Goal: Task Accomplishment & Management: Manage account settings

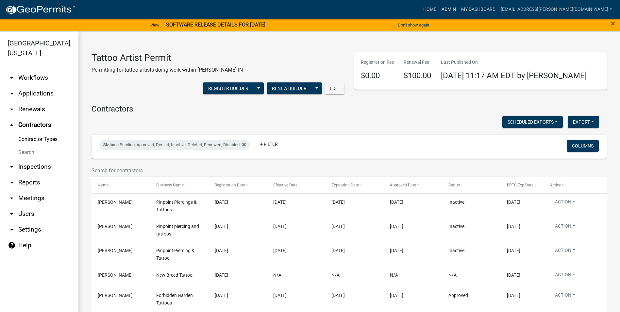
click at [458, 7] on link "Admin" at bounding box center [449, 9] width 20 height 12
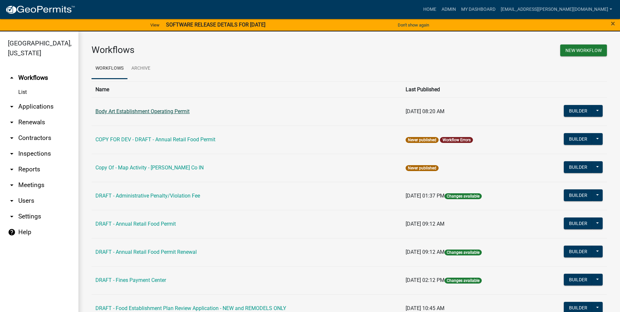
click at [181, 109] on link "Body Art Establishment Operating Permit" at bounding box center [142, 111] width 94 height 6
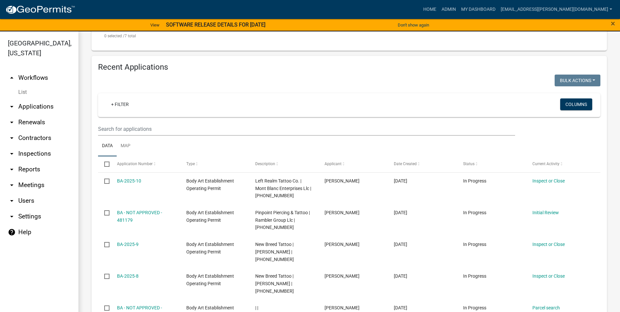
scroll to position [490, 0]
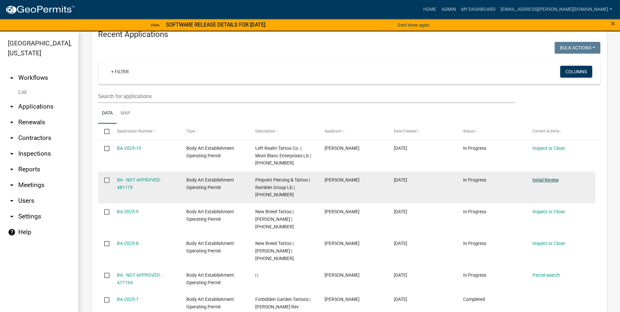
click at [549, 177] on link "Initial Review" at bounding box center [545, 179] width 26 height 5
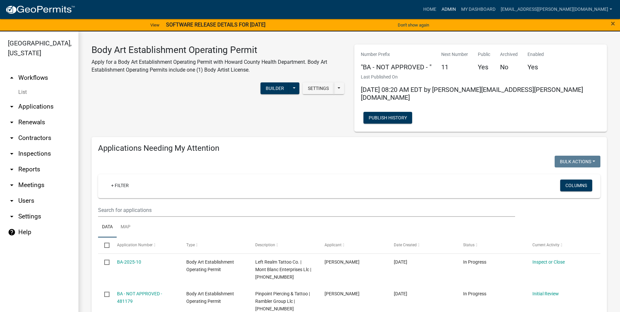
click at [458, 9] on link "Admin" at bounding box center [449, 9] width 20 height 12
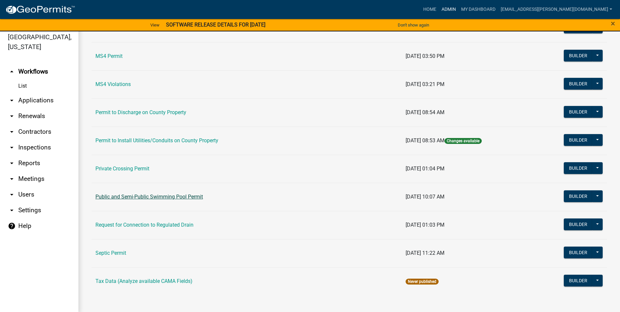
scroll to position [8, 0]
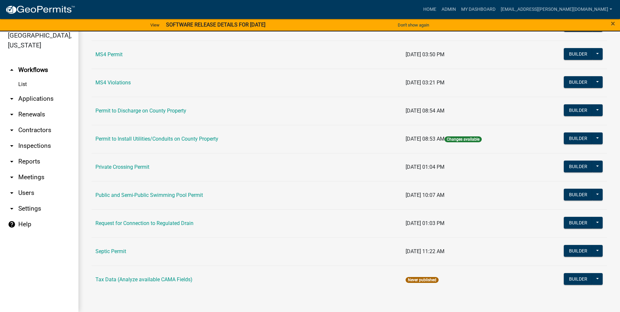
click at [178, 198] on link "Public and Semi-Public Swimming Pool Permit" at bounding box center [149, 195] width 108 height 6
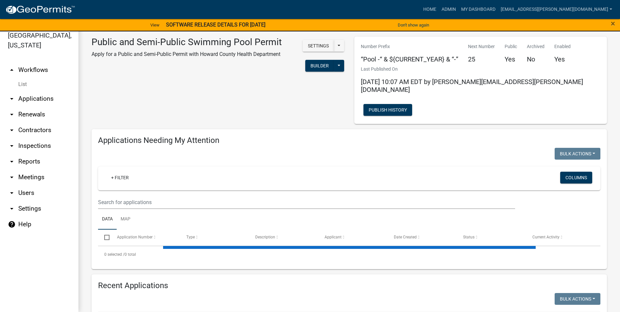
select select "3: 100"
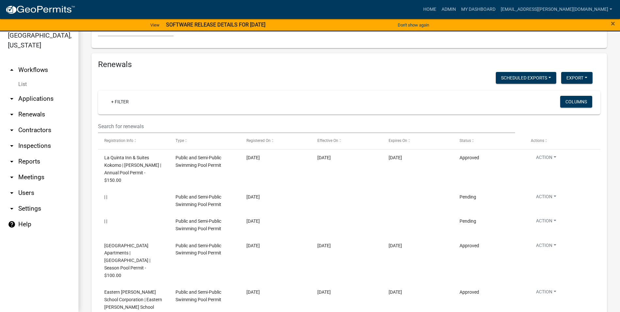
scroll to position [1993, 0]
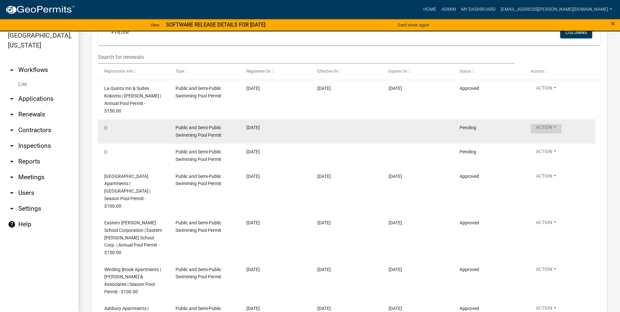
click at [555, 124] on button "Action" at bounding box center [546, 128] width 31 height 9
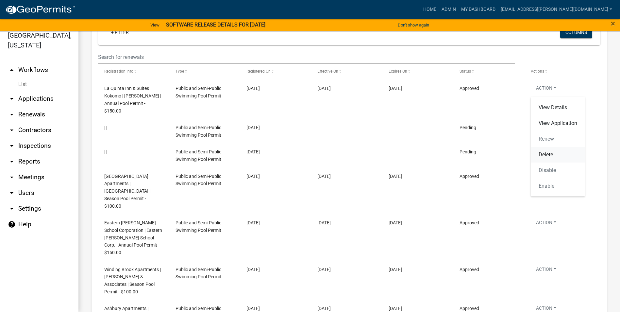
click at [552, 154] on link "Delete" at bounding box center [558, 155] width 54 height 16
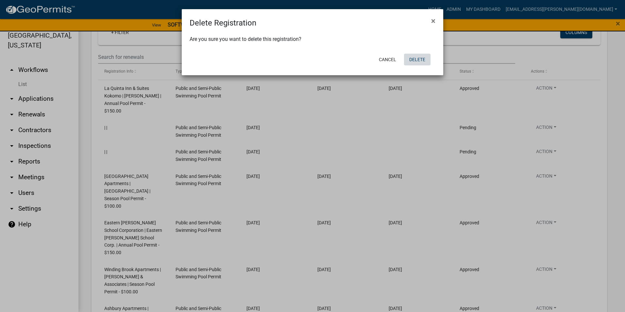
click at [417, 59] on button "Delete" at bounding box center [417, 60] width 26 height 12
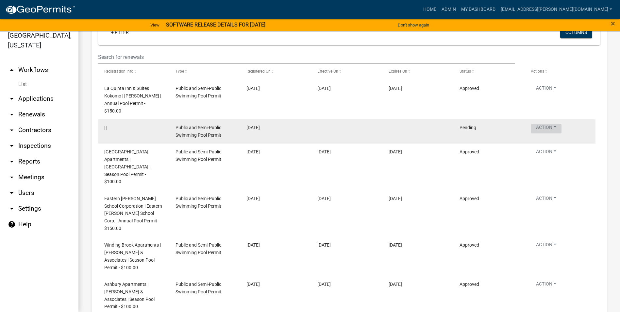
click at [551, 124] on button "Action" at bounding box center [546, 128] width 31 height 9
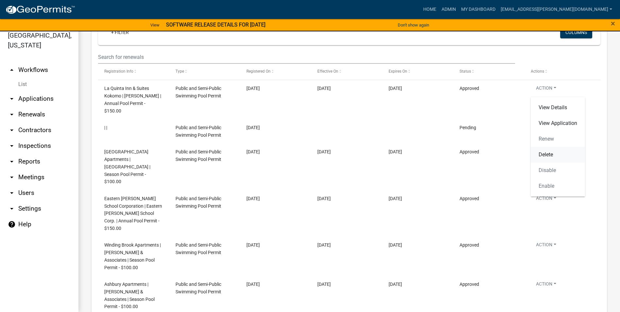
click at [551, 157] on link "Delete" at bounding box center [558, 155] width 54 height 16
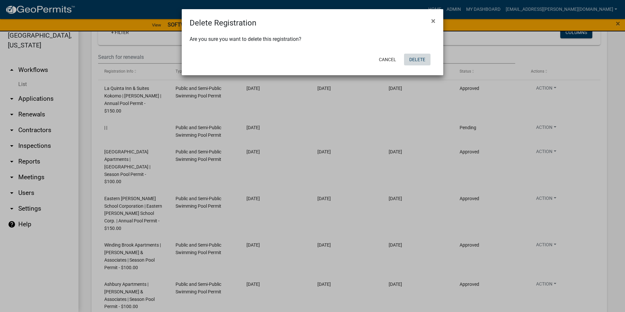
click at [423, 62] on button "Delete" at bounding box center [417, 60] width 26 height 12
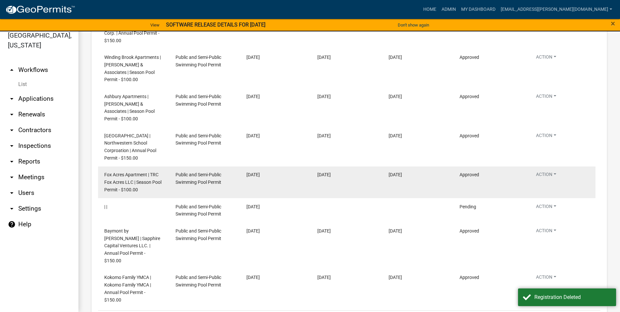
scroll to position [2167, 0]
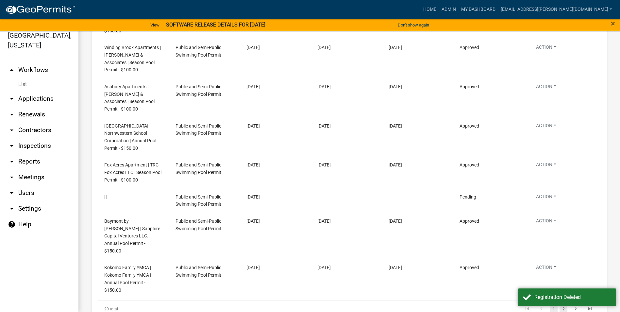
click at [562, 305] on link "2" at bounding box center [563, 308] width 8 height 7
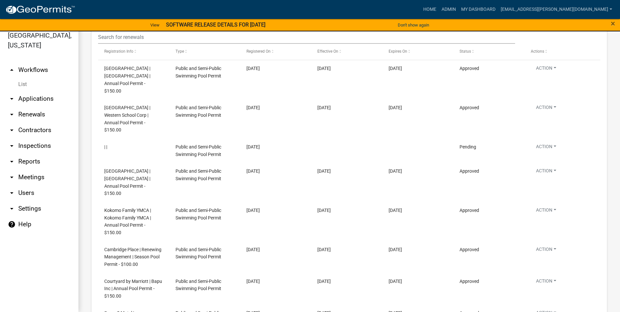
scroll to position [2006, 0]
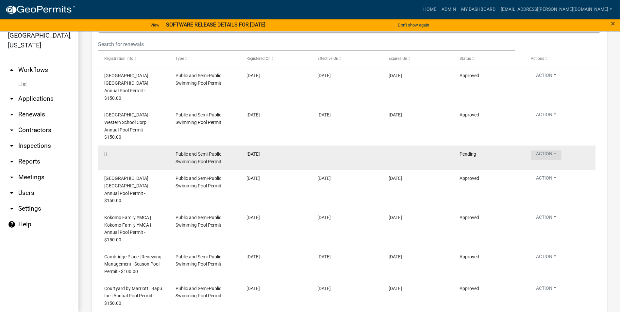
click at [551, 150] on button "Action" at bounding box center [546, 154] width 31 height 9
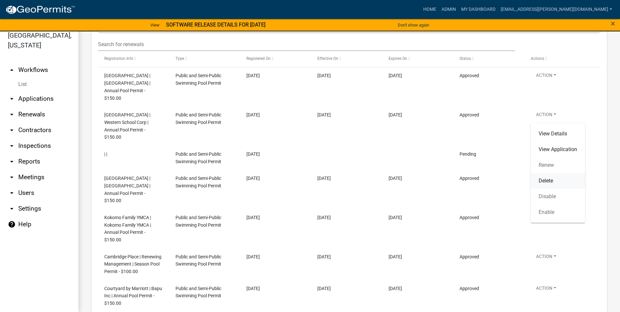
click at [555, 177] on link "Delete" at bounding box center [558, 181] width 54 height 16
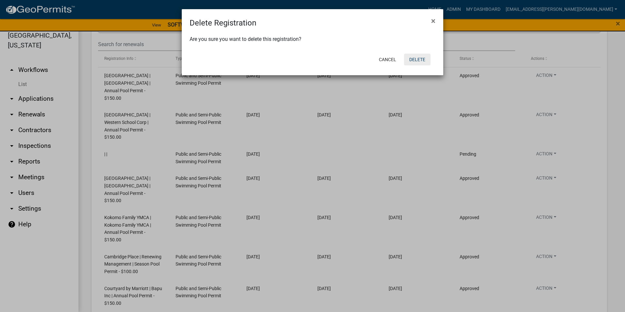
click at [422, 60] on button "Delete" at bounding box center [417, 60] width 26 height 12
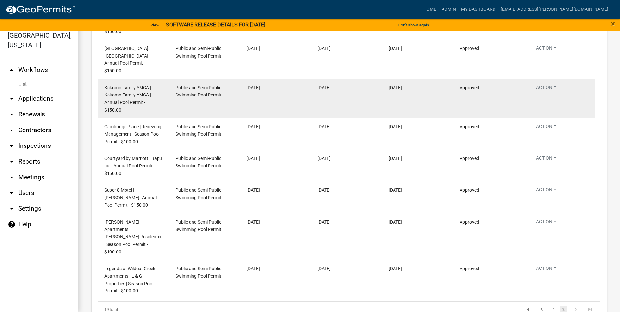
scroll to position [2113, 0]
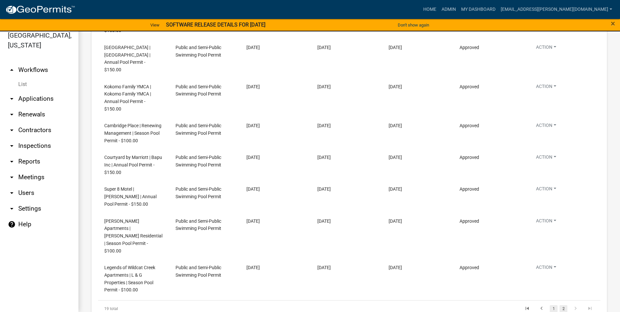
click at [550, 305] on link "1" at bounding box center [554, 308] width 8 height 7
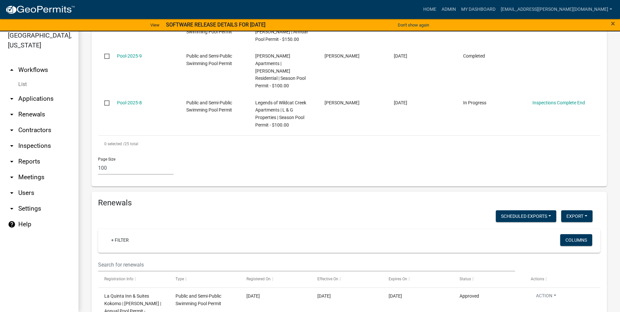
scroll to position [1655, 0]
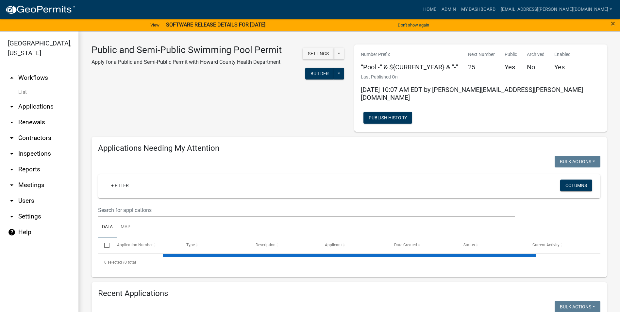
select select "3: 100"
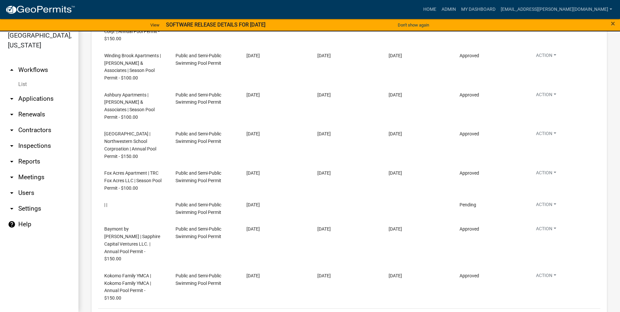
scroll to position [2079, 0]
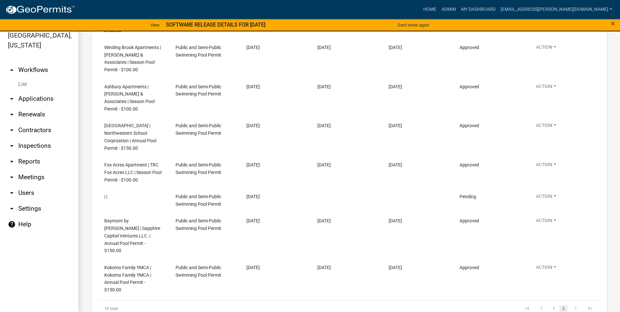
click at [559, 305] on link "2" at bounding box center [563, 308] width 8 height 7
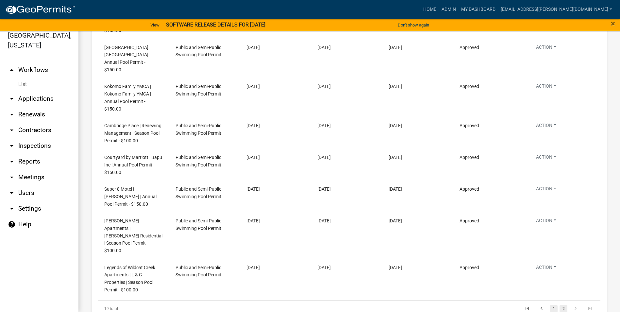
click at [551, 305] on link "1" at bounding box center [554, 308] width 8 height 7
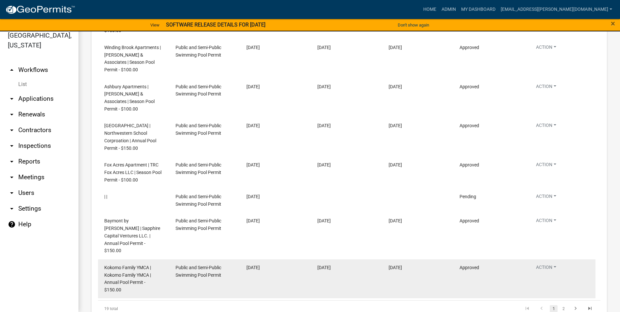
scroll to position [2046, 0]
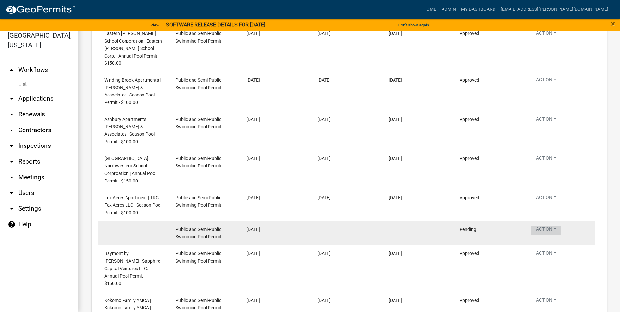
click at [556, 225] on button "Action" at bounding box center [546, 229] width 31 height 9
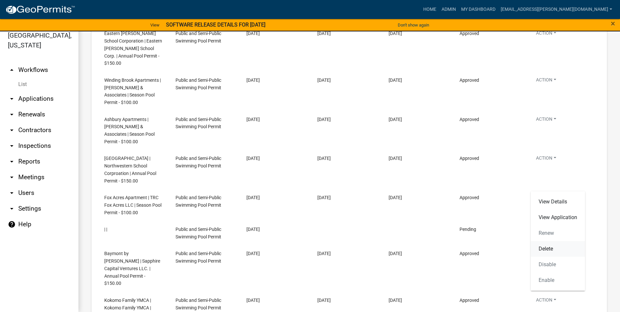
click at [549, 245] on link "Delete" at bounding box center [558, 249] width 54 height 16
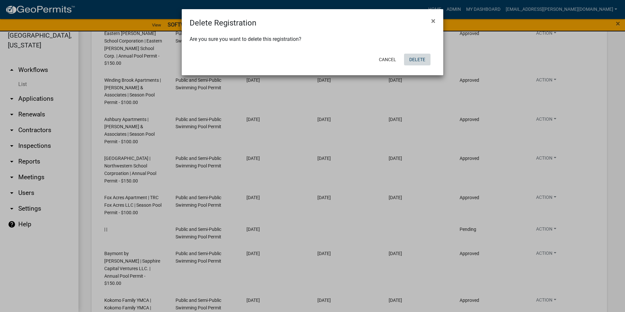
click at [413, 64] on button "Delete" at bounding box center [417, 60] width 26 height 12
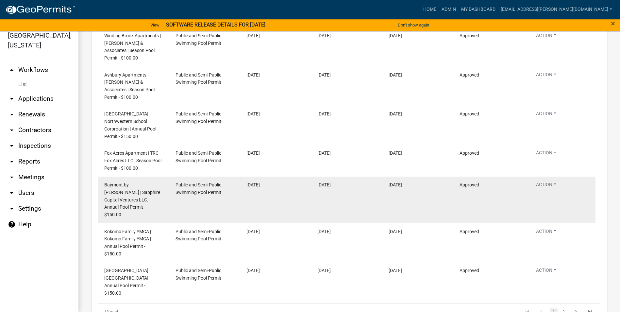
scroll to position [2094, 0]
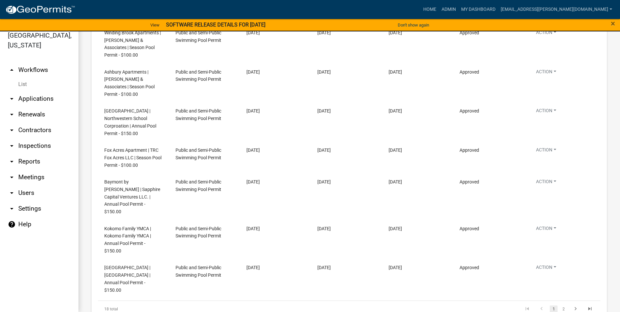
click at [553, 303] on li "1" at bounding box center [554, 308] width 10 height 11
click at [559, 305] on link "2" at bounding box center [563, 308] width 8 height 7
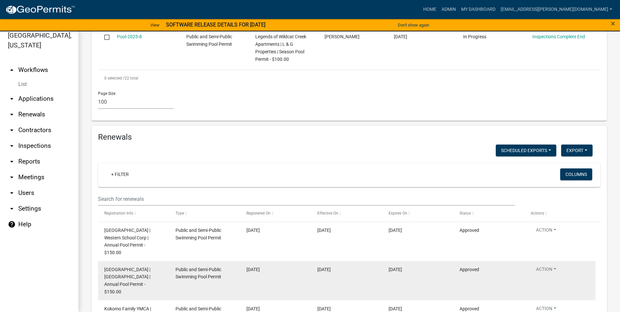
scroll to position [1659, 0]
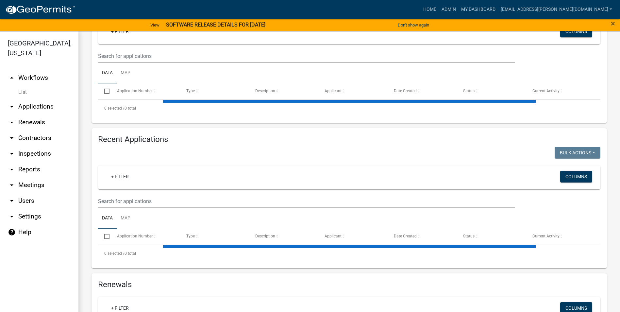
select select "3: 100"
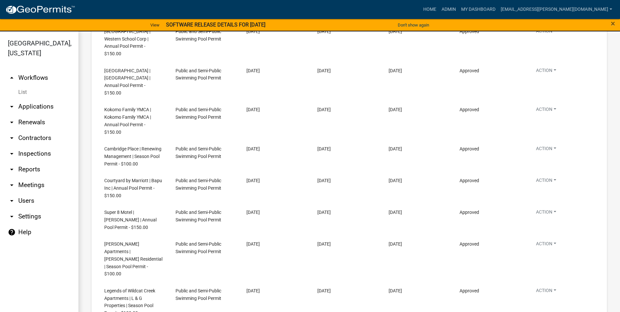
scroll to position [1954, 0]
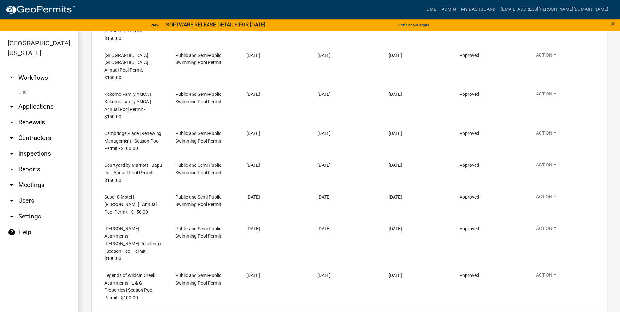
click at [550, 311] on link "1" at bounding box center [554, 316] width 8 height 7
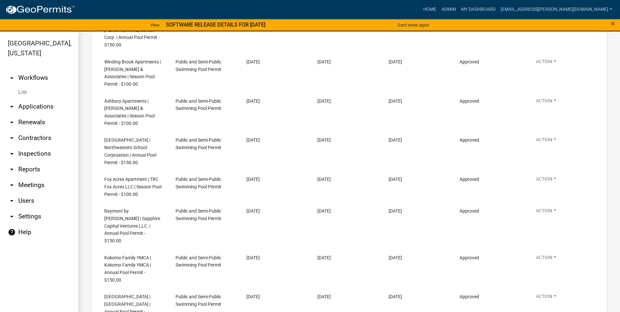
scroll to position [2029, 0]
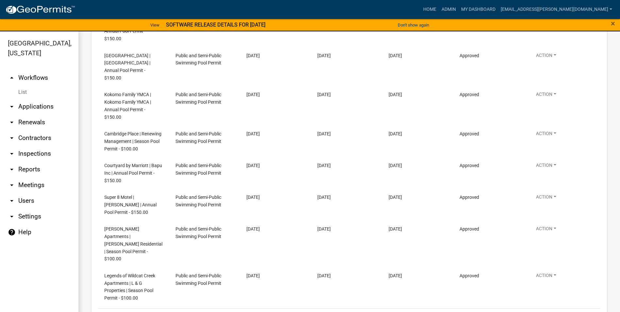
scroll to position [1954, 0]
click at [552, 311] on link "1" at bounding box center [554, 316] width 8 height 7
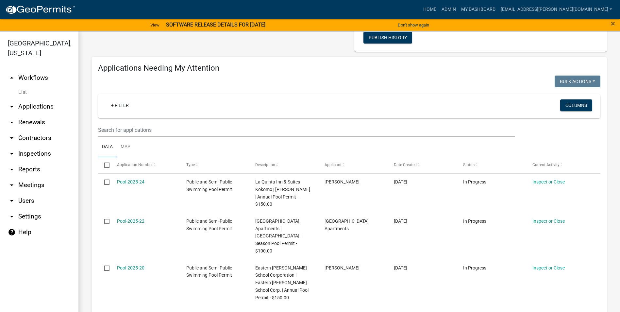
scroll to position [69, 0]
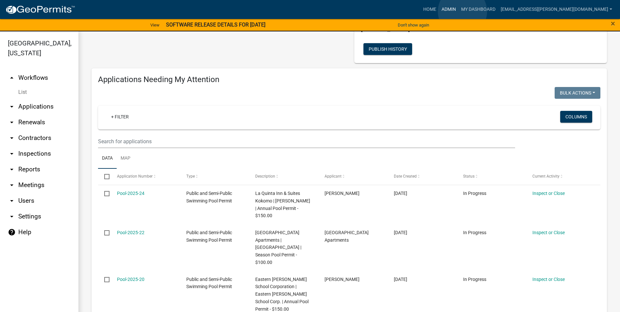
click at [458, 11] on link "Admin" at bounding box center [449, 9] width 20 height 12
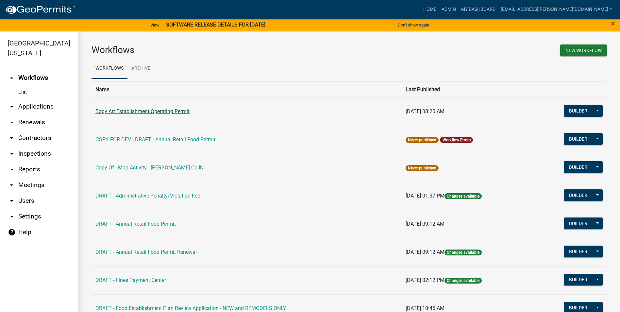
click at [188, 110] on link "Body Art Establishment Operating Permit" at bounding box center [142, 111] width 94 height 6
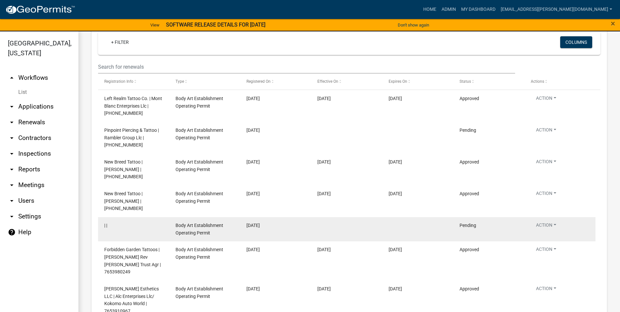
scroll to position [948, 0]
